Goal: Task Accomplishment & Management: Use online tool/utility

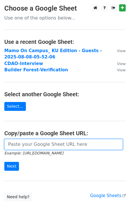
click at [19, 142] on input "url" at bounding box center [63, 144] width 118 height 11
paste input "https://docs.google.com/spreadsheets/d/1T2qXLNfrobSJRJH0B2qMFvMSdRgRKgz7uRmq__j…"
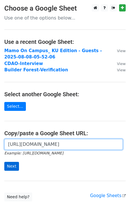
type input "https://docs.google.com/spreadsheets/d/1T2qXLNfrobSJRJH0B2qMFvMSdRgRKgz7uRmq__j…"
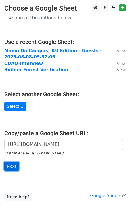
scroll to position [0, 0]
click at [12, 170] on input "Next" at bounding box center [11, 166] width 15 height 9
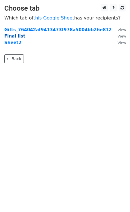
click at [17, 36] on strong "Final list" at bounding box center [14, 36] width 21 height 5
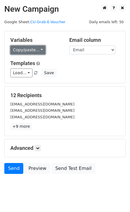
click at [35, 53] on link "Copy/paste..." at bounding box center [27, 50] width 35 height 9
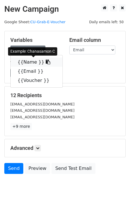
click at [37, 62] on link "{{Name }}" at bounding box center [37, 62] width 52 height 9
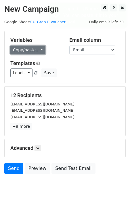
click at [26, 51] on link "Copy/paste..." at bounding box center [27, 50] width 35 height 9
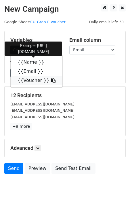
click at [26, 79] on link "{{Voucher }}" at bounding box center [37, 80] width 52 height 9
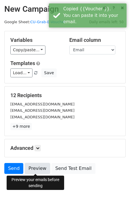
click at [34, 167] on link "Preview" at bounding box center [37, 168] width 25 height 11
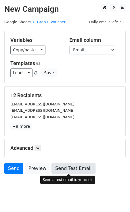
click at [81, 172] on link "Send Test Email" at bounding box center [73, 168] width 44 height 11
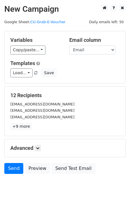
scroll to position [11, 0]
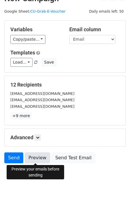
click at [35, 159] on link "Preview" at bounding box center [37, 158] width 25 height 11
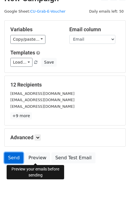
click at [13, 157] on link "Send" at bounding box center [13, 158] width 19 height 11
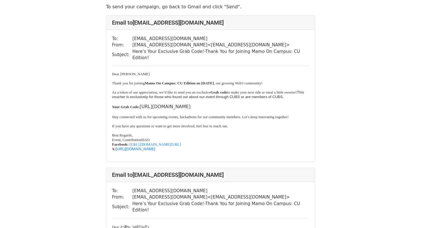
scroll to position [28, 0]
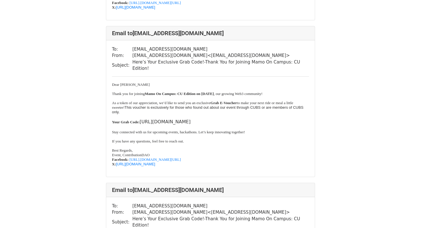
scroll to position [617, 0]
